Goal: Find specific page/section: Find specific page/section

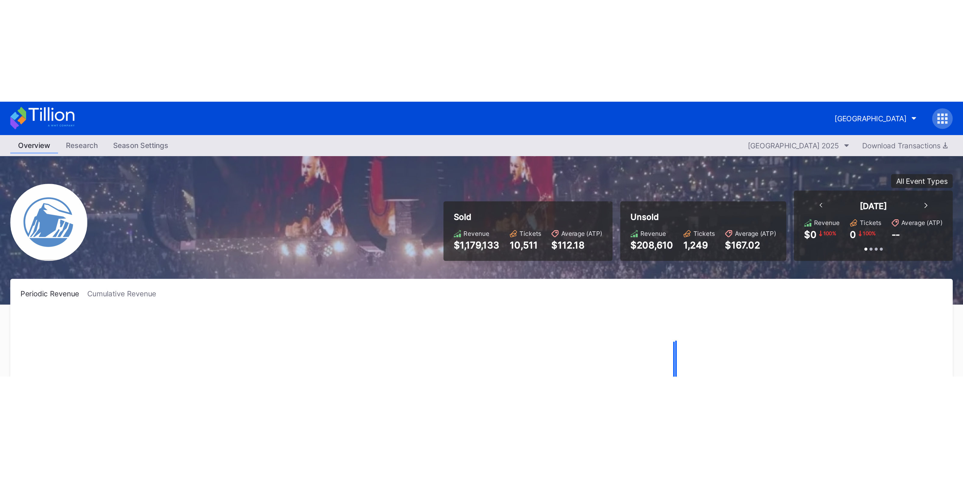
scroll to position [1076, 0]
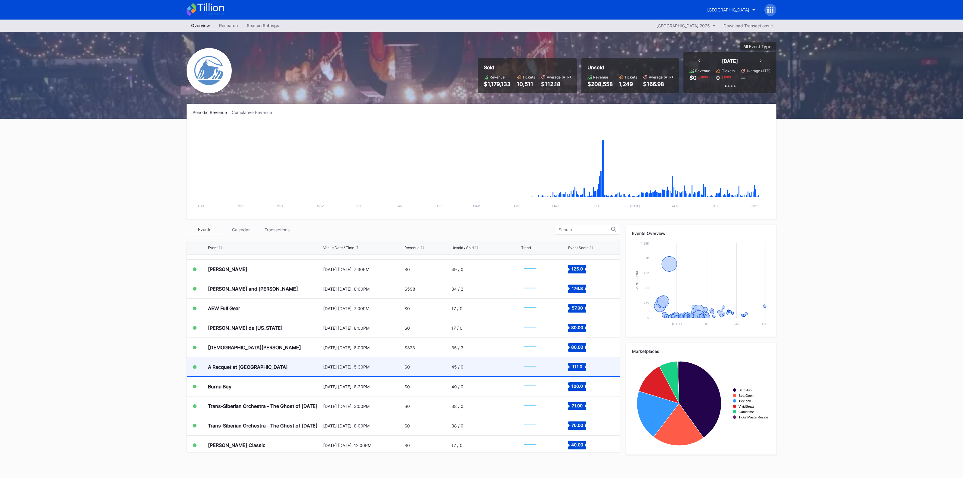
scroll to position [1151, 0]
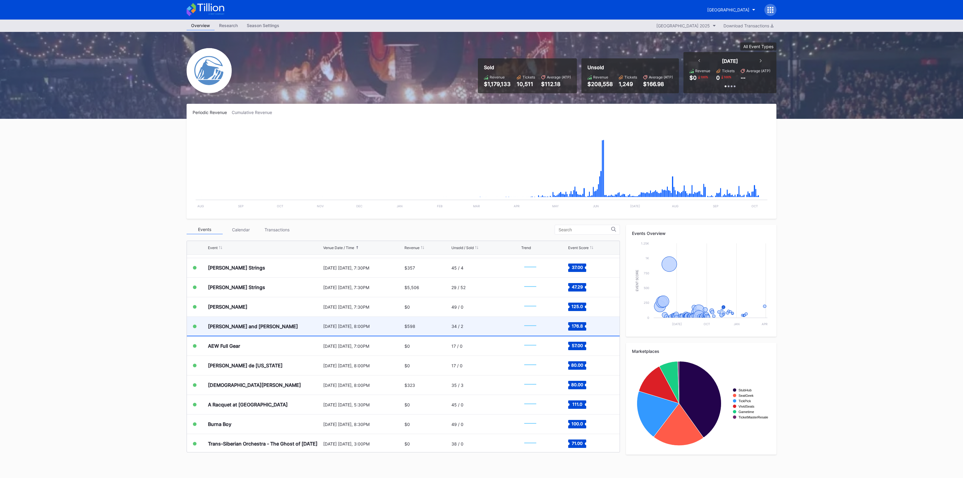
click at [320, 324] on div "[PERSON_NAME] and [PERSON_NAME]" at bounding box center [265, 326] width 114 height 19
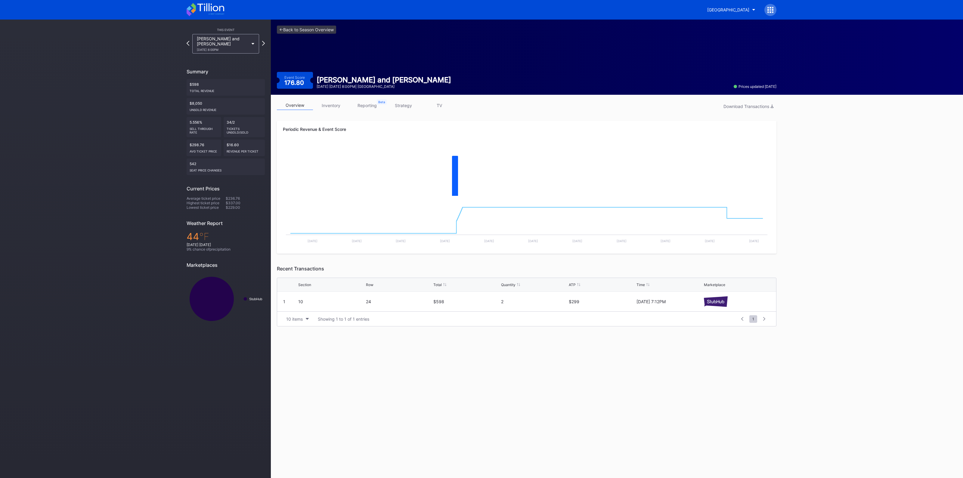
click at [324, 102] on link "inventory" at bounding box center [331, 105] width 36 height 9
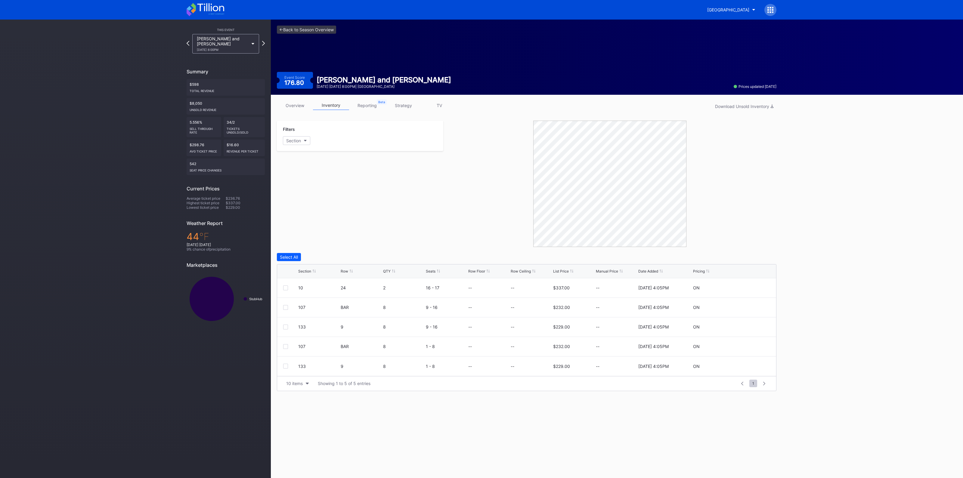
click at [303, 273] on div "Section" at bounding box center [304, 271] width 13 height 5
click at [309, 29] on link "<- Back to Season Overview" at bounding box center [306, 30] width 59 height 8
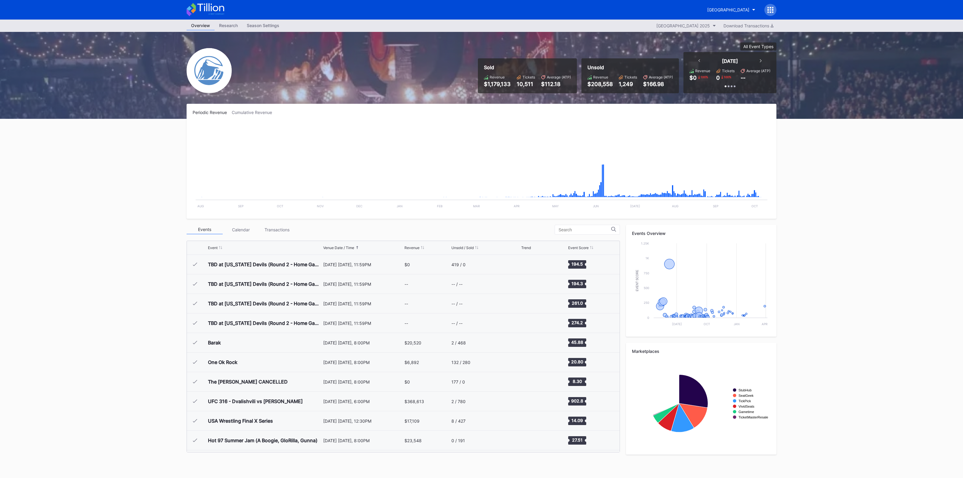
scroll to position [1076, 0]
